Goal: Check status: Check status

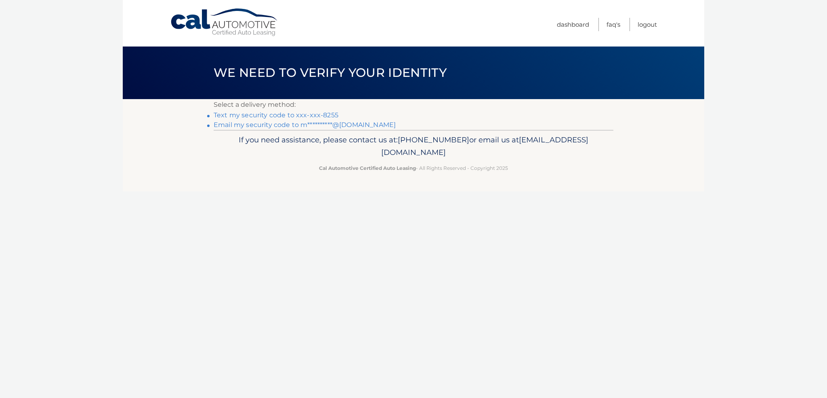
click at [301, 114] on link "Text my security code to xxx-xxx-8255" at bounding box center [276, 115] width 125 height 8
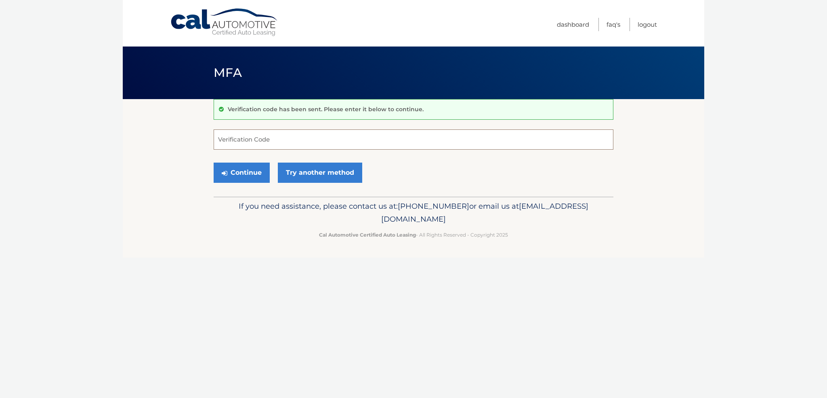
click at [284, 139] on input "Verification Code" at bounding box center [414, 139] width 400 height 20
type input "206082"
click at [261, 178] on button "Continue" at bounding box center [242, 172] width 56 height 20
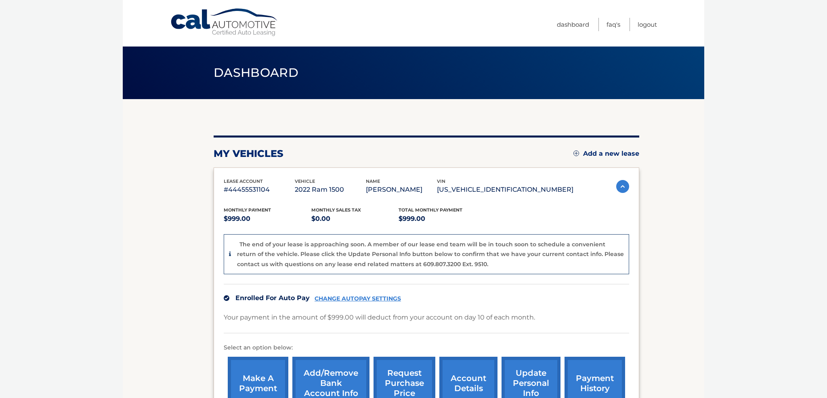
click at [238, 154] on h2 "my vehicles" at bounding box center [249, 153] width 70 height 12
click at [584, 26] on link "Dashboard" at bounding box center [573, 24] width 32 height 13
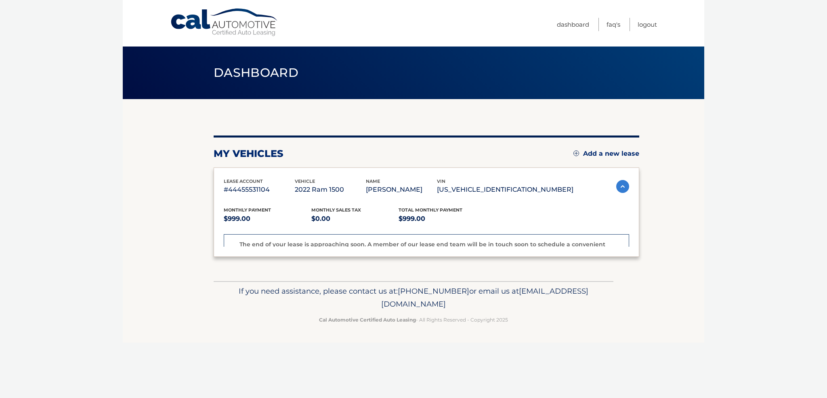
click at [573, 25] on link "Dashboard" at bounding box center [573, 24] width 32 height 13
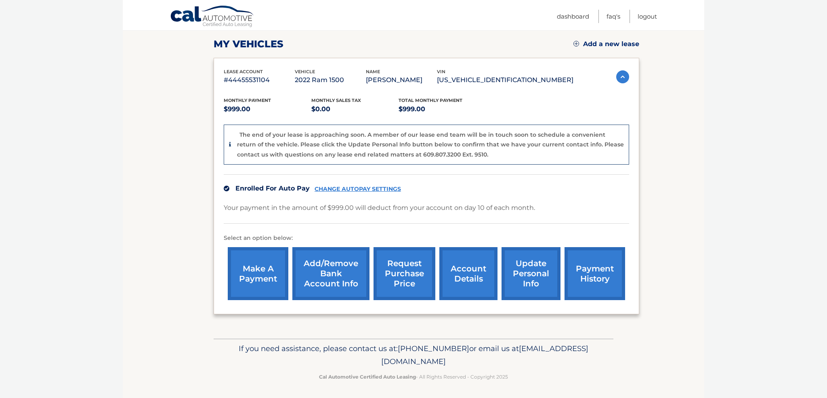
scroll to position [109, 0]
click at [607, 276] on link "payment history" at bounding box center [595, 273] width 61 height 53
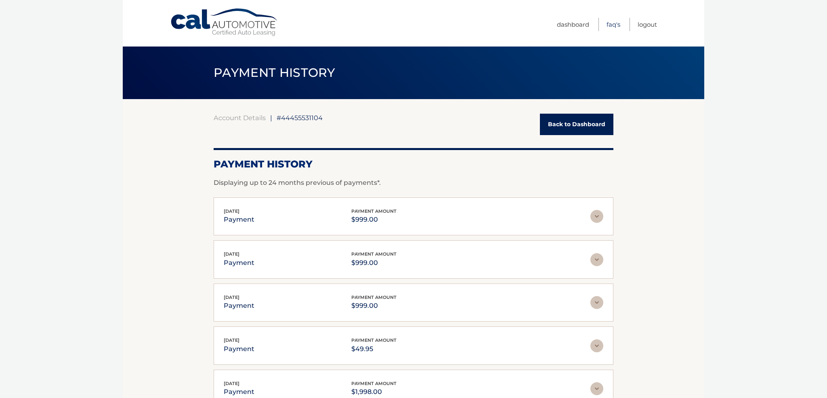
click at [613, 25] on link "FAQ's" at bounding box center [614, 24] width 14 height 13
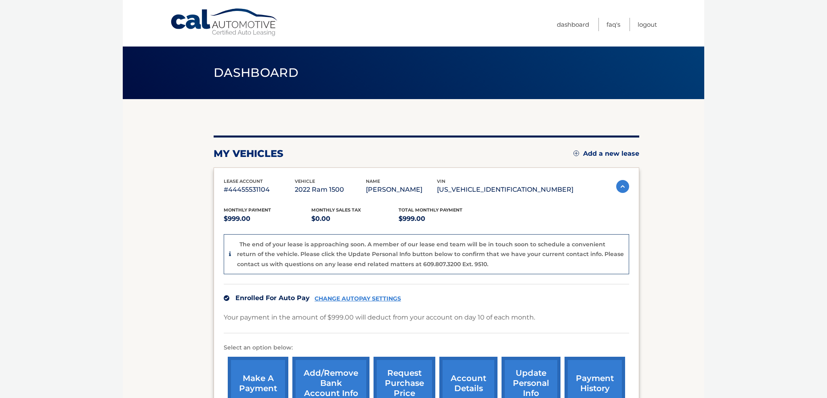
scroll to position [0, 0]
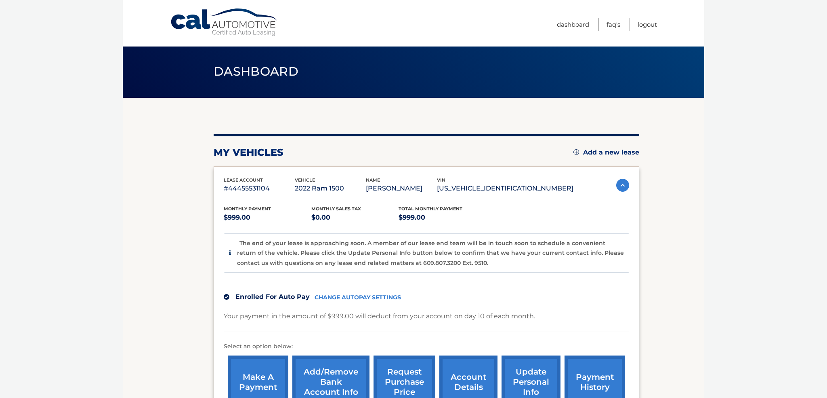
click at [245, 189] on p "#44455531104" at bounding box center [259, 188] width 71 height 11
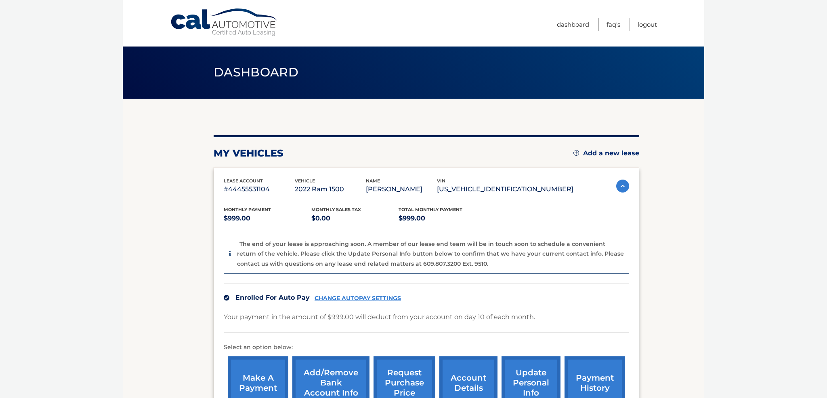
scroll to position [0, 0]
click at [245, 189] on p "#44455531104" at bounding box center [259, 188] width 71 height 11
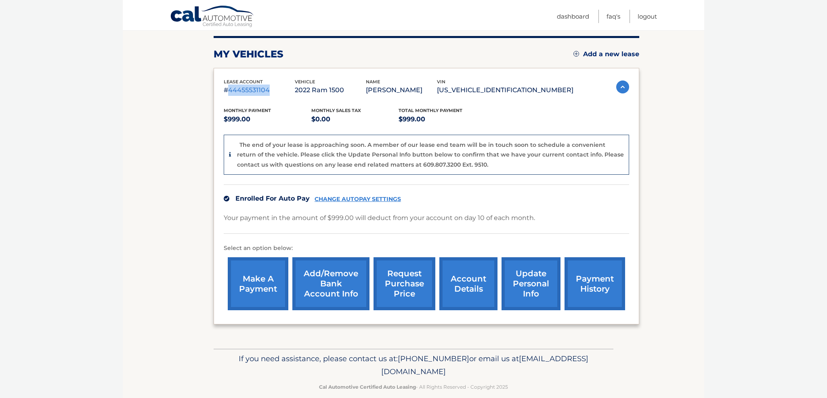
scroll to position [99, 0]
click at [459, 286] on link "account details" at bounding box center [469, 283] width 58 height 53
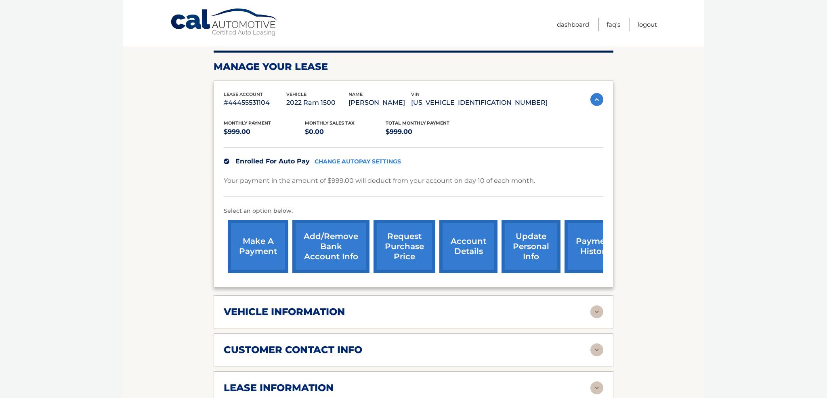
scroll to position [157, 0]
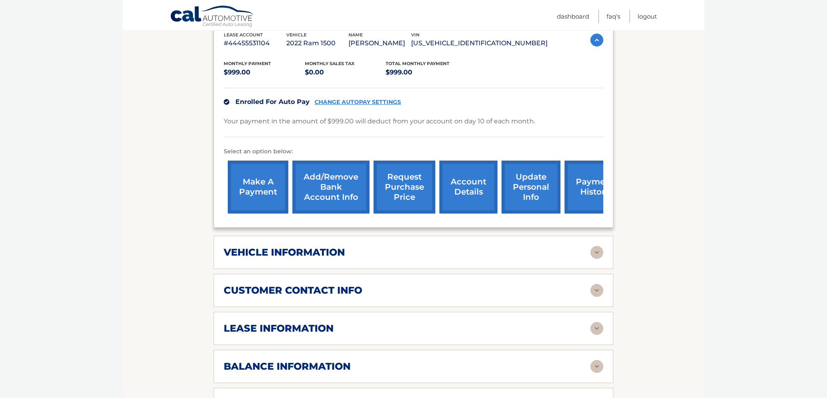
click at [461, 263] on div "vehicle information vehicle Year [DATE] vehicle make Ram vehicle model 1500 veh…" at bounding box center [414, 252] width 400 height 33
click at [594, 251] on img at bounding box center [597, 252] width 13 height 13
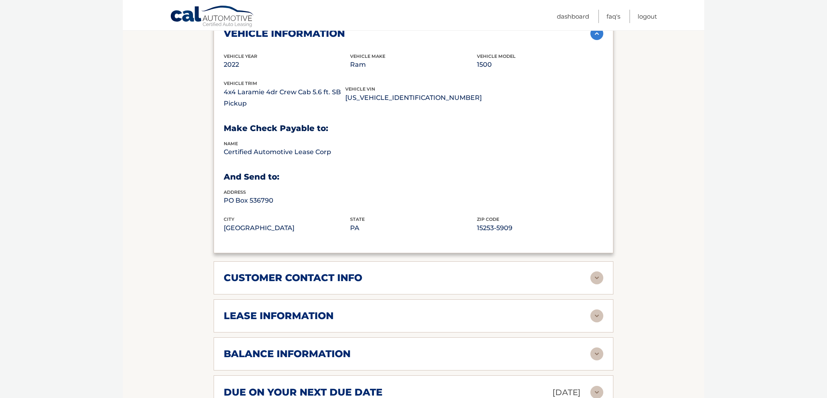
scroll to position [378, 0]
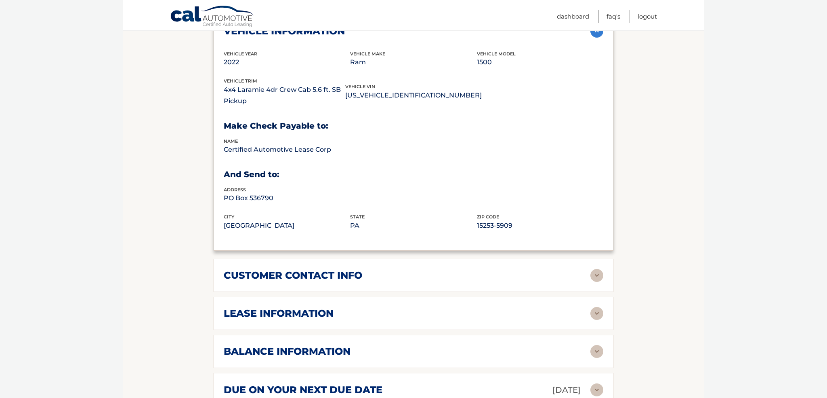
click at [575, 280] on div "customer contact info full name [PERSON_NAME] street address [STREET_ADDRESS] c…" at bounding box center [414, 275] width 400 height 33
click at [600, 274] on img at bounding box center [597, 275] width 13 height 13
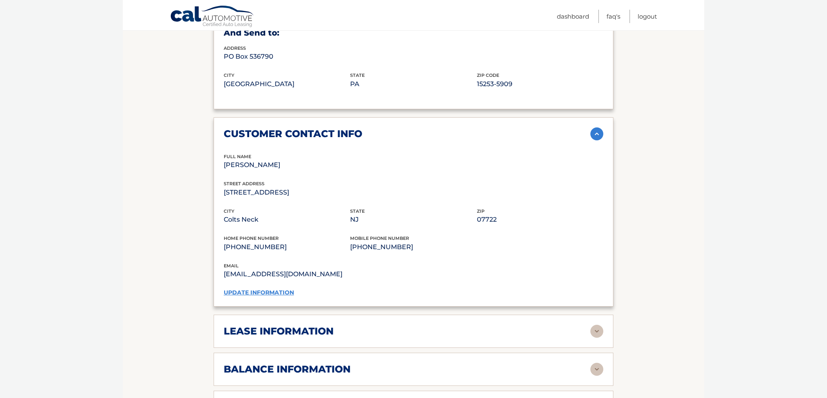
scroll to position [522, 0]
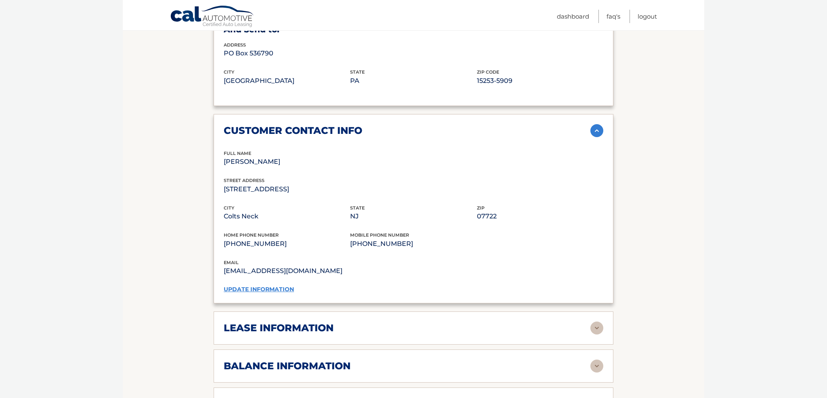
click at [589, 327] on div "lease information" at bounding box center [407, 328] width 367 height 12
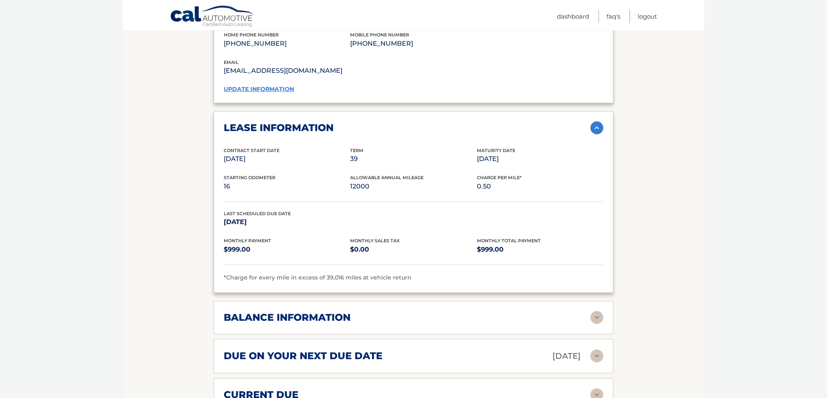
scroll to position [723, 0]
click at [594, 312] on img at bounding box center [597, 316] width 13 height 13
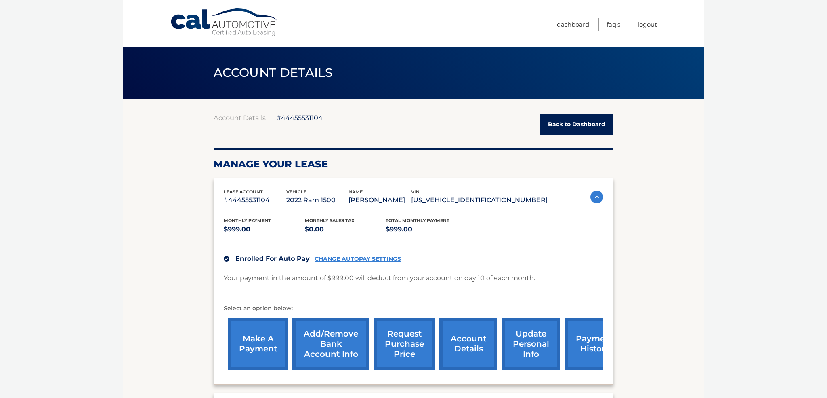
scroll to position [0, 0]
click at [615, 25] on link "FAQ's" at bounding box center [614, 24] width 14 height 13
